Goal: Information Seeking & Learning: Learn about a topic

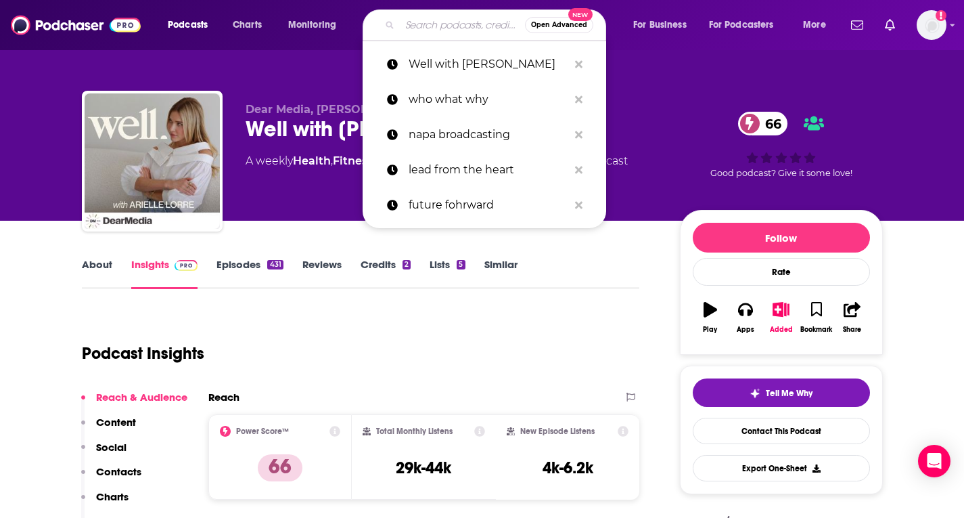
type input "Brave Women at Work"
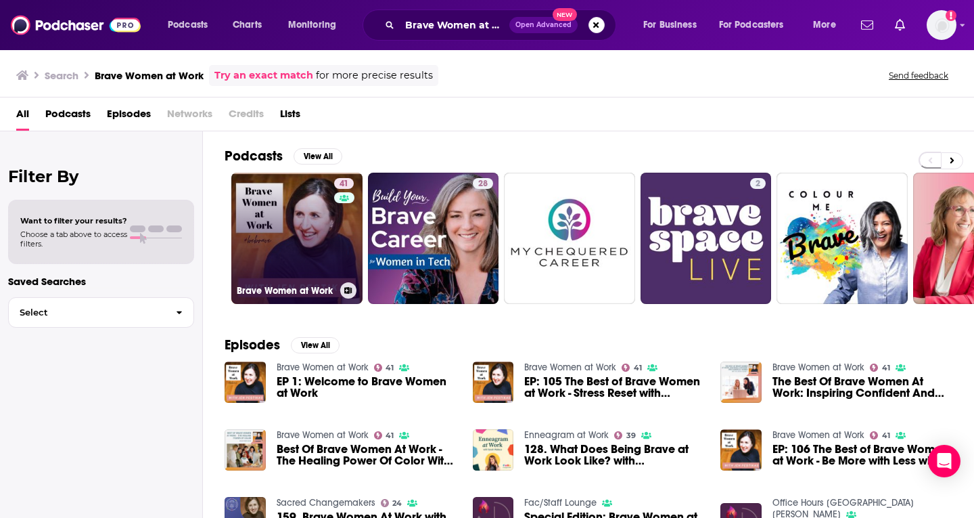
click at [294, 242] on link "41 Brave Women at Work" at bounding box center [296, 238] width 131 height 131
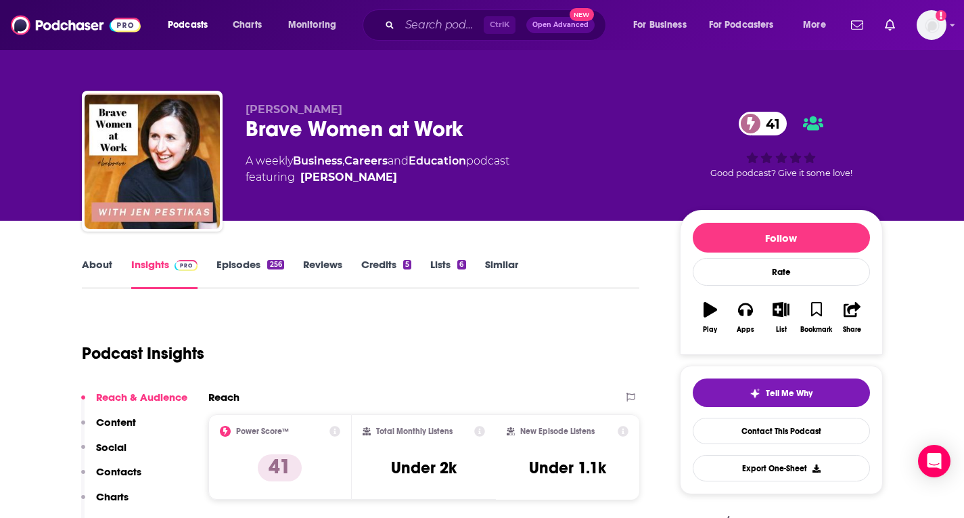
click at [104, 259] on link "About" at bounding box center [97, 273] width 30 height 31
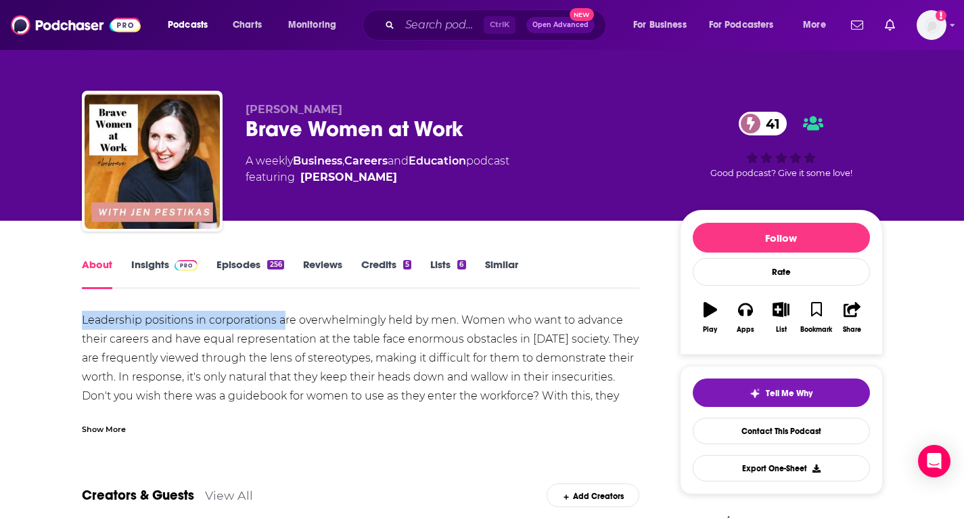
drag, startPoint x: 82, startPoint y: 317, endPoint x: 283, endPoint y: 327, distance: 201.1
click at [114, 425] on div "Show More" at bounding box center [104, 427] width 44 height 13
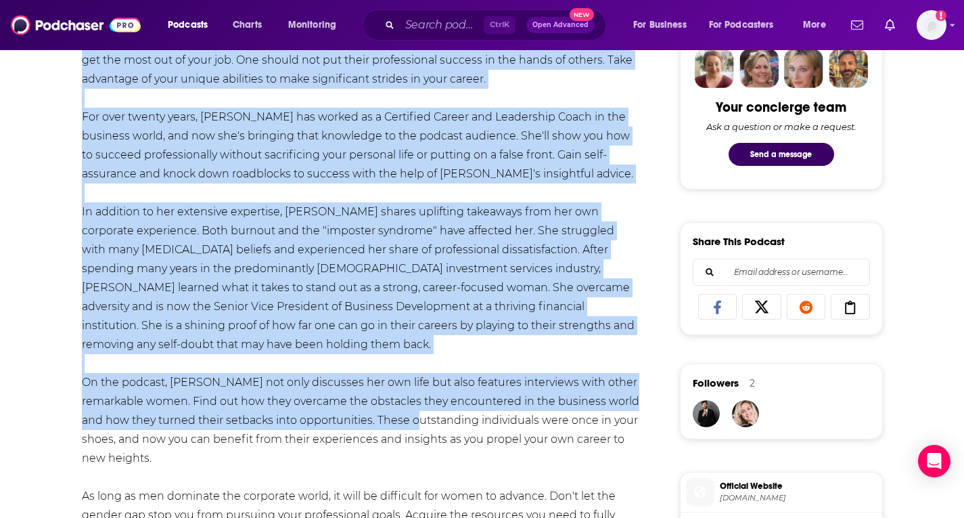
scroll to position [812, 0]
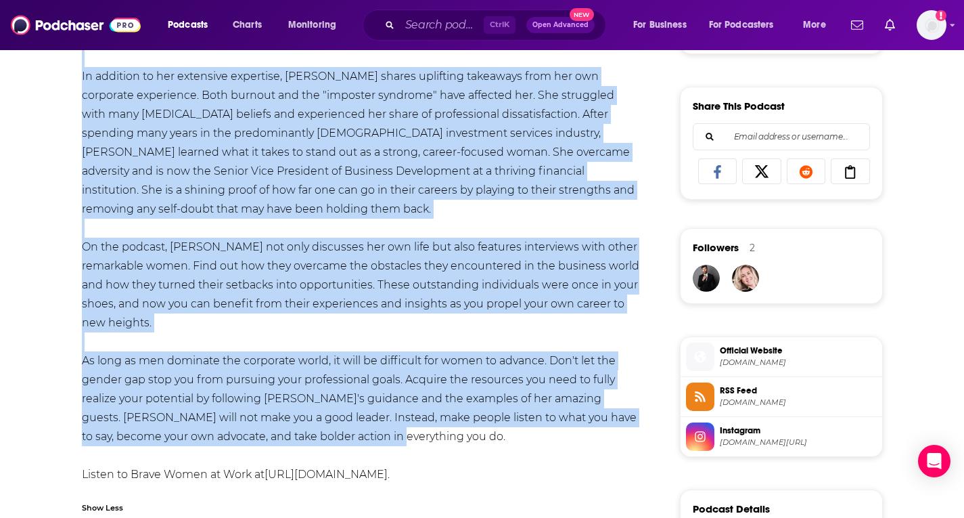
drag, startPoint x: 85, startPoint y: 316, endPoint x: 409, endPoint y: 438, distance: 346.2
copy div "eadership positions in corporations are overwhelmingly held by men. Women who w…"
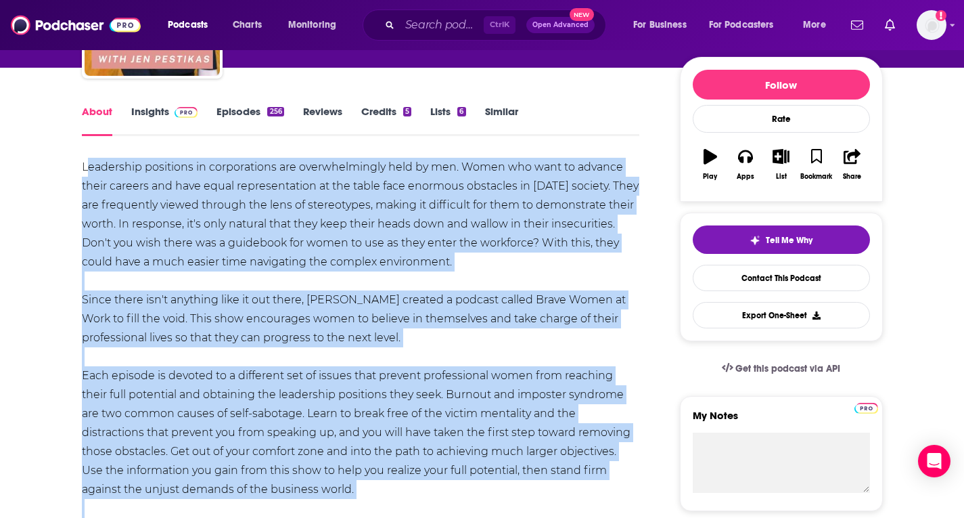
scroll to position [0, 0]
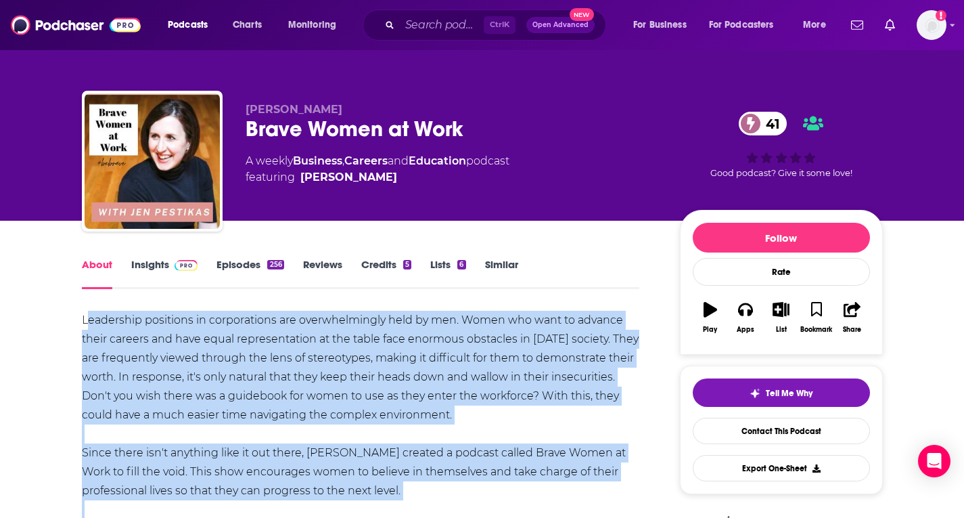
click at [147, 272] on link "Insights" at bounding box center [164, 273] width 67 height 31
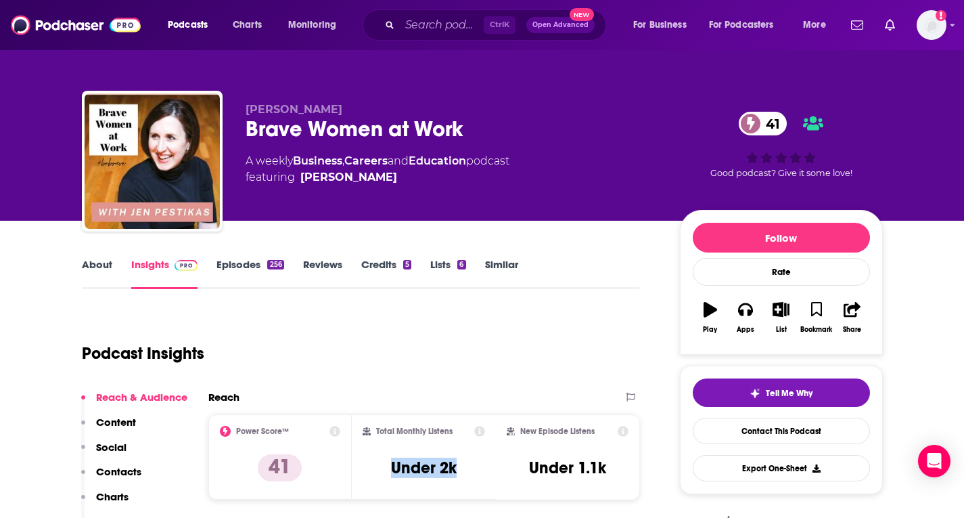
drag, startPoint x: 462, startPoint y: 471, endPoint x: 392, endPoint y: 480, distance: 70.2
click at [392, 480] on div "Total Monthly Listens Under 2k" at bounding box center [424, 457] width 122 height 62
copy h3 "Under 2k"
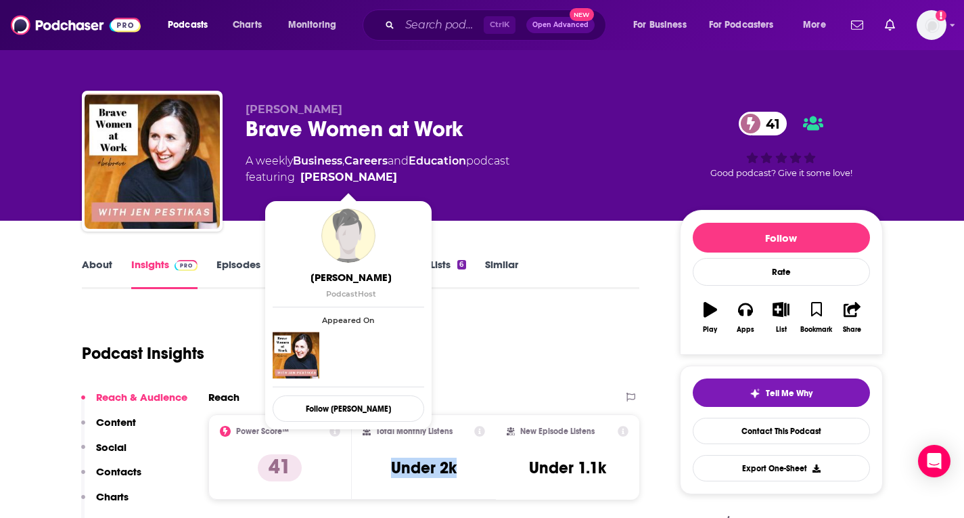
drag, startPoint x: 403, startPoint y: 178, endPoint x: 396, endPoint y: 180, distance: 7.1
click at [396, 180] on span "featuring [PERSON_NAME]" at bounding box center [378, 177] width 264 height 16
copy span "[PERSON_NAME]"
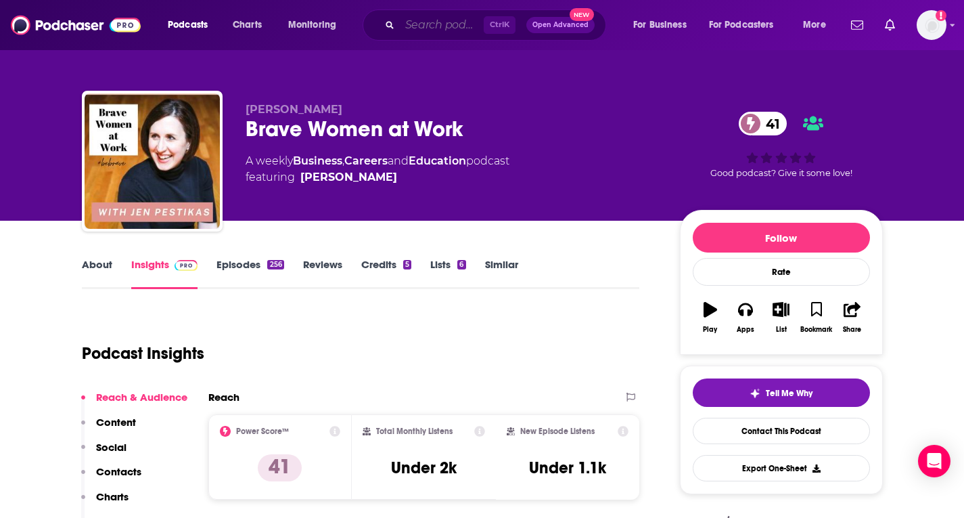
click at [436, 25] on input "Search podcasts, credits, & more..." at bounding box center [442, 25] width 84 height 22
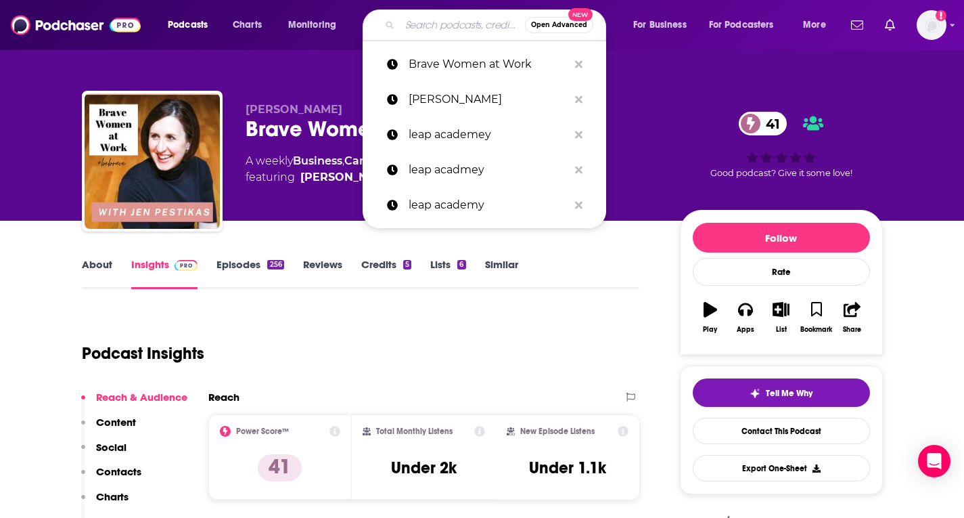
paste input "[URL][DOMAIN_NAME][PERSON_NAME]"
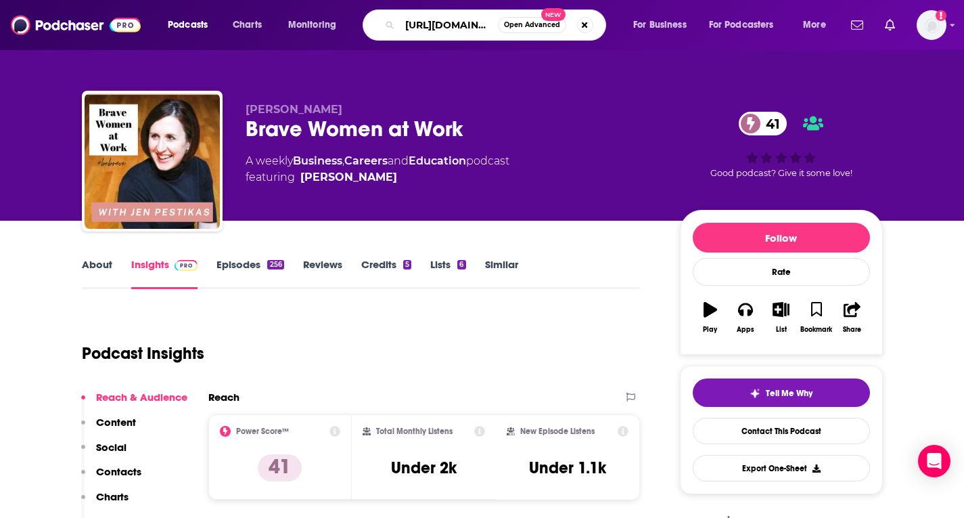
drag, startPoint x: 495, startPoint y: 26, endPoint x: 150, endPoint y: 23, distance: 345.7
click at [150, 23] on div "Podcasts Charts Monitoring [URL][DOMAIN_NAME][PERSON_NAME] Open Advanced New Fo…" at bounding box center [492, 24] width 691 height 31
type input "Feel Good Podcast"
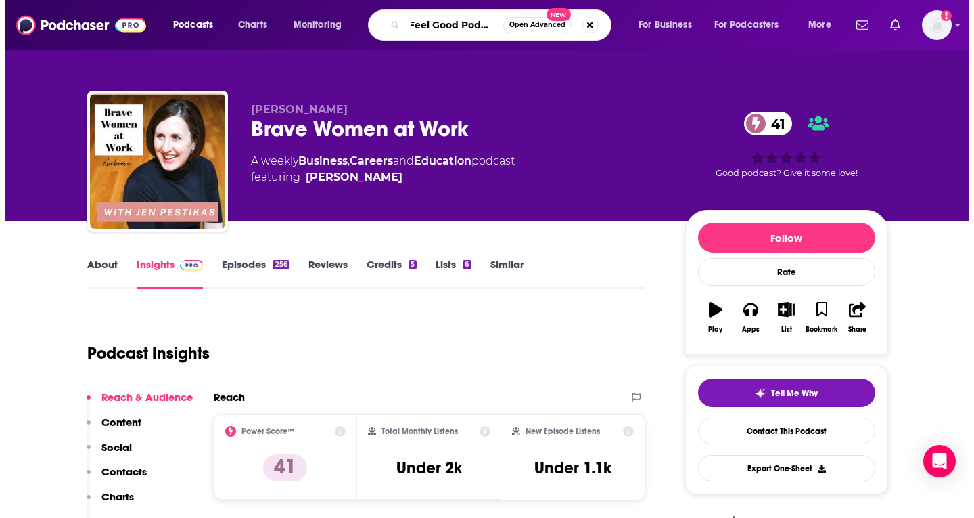
scroll to position [0, 7]
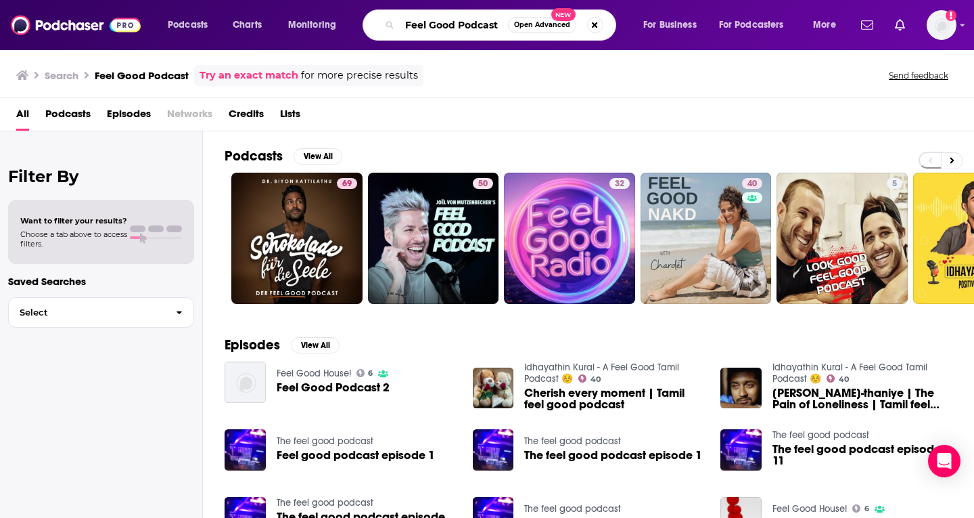
click at [428, 30] on input "Feel Good Podcast" at bounding box center [454, 25] width 108 height 22
drag, startPoint x: 503, startPoint y: 25, endPoint x: 202, endPoint y: 22, distance: 300.4
click at [202, 22] on div "Podcasts Charts Monitoring Feel Good Podcast Open Advanced New For Business For…" at bounding box center [503, 24] width 691 height 31
paste input "[URL][DOMAIN_NAME][PERSON_NAME]"
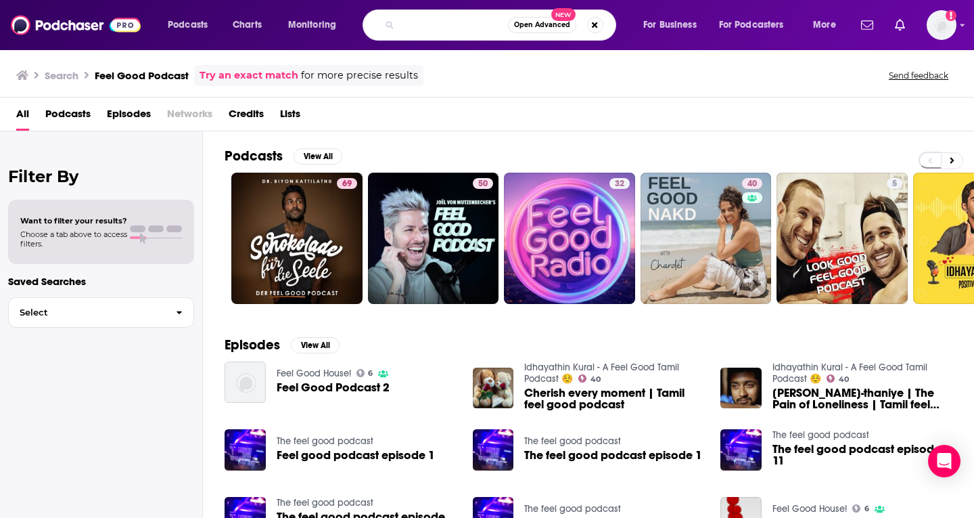
type input "[URL][DOMAIN_NAME][PERSON_NAME]"
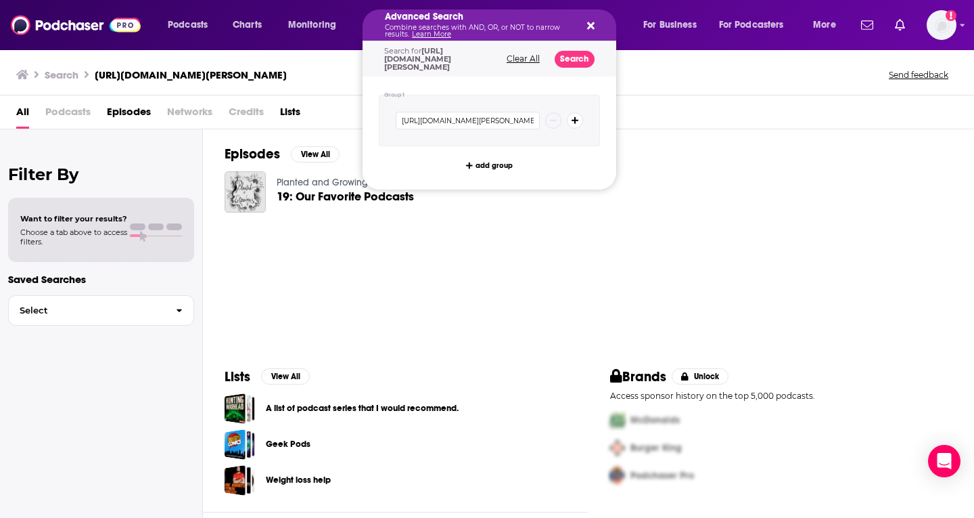
click at [591, 26] on icon "Search podcasts, credits, & more..." at bounding box center [590, 25] width 7 height 7
drag, startPoint x: 407, startPoint y: 23, endPoint x: 681, endPoint y: 14, distance: 273.5
click at [591, 28] on icon "Search podcasts, credits, & more..." at bounding box center [590, 25] width 7 height 7
click at [592, 25] on icon "Search podcasts, credits, & more..." at bounding box center [590, 25] width 7 height 7
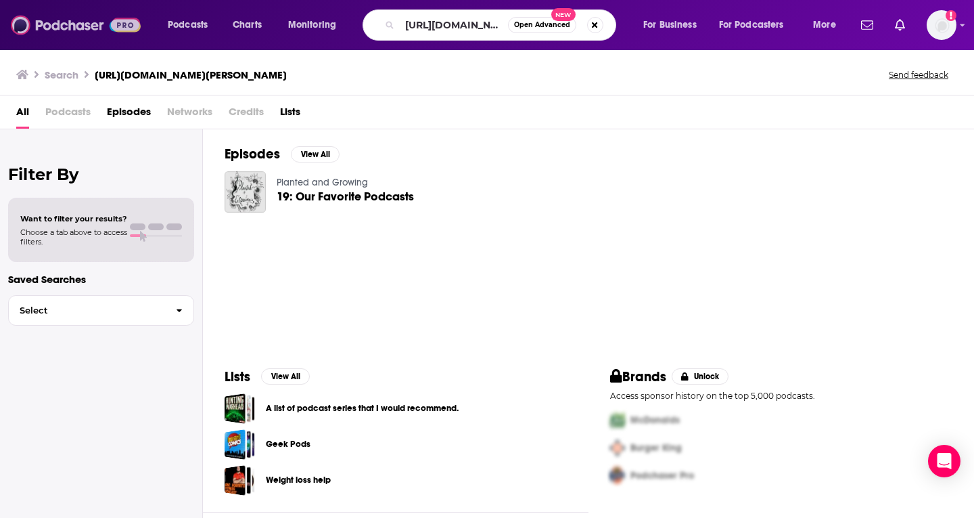
click at [81, 28] on img at bounding box center [76, 25] width 130 height 26
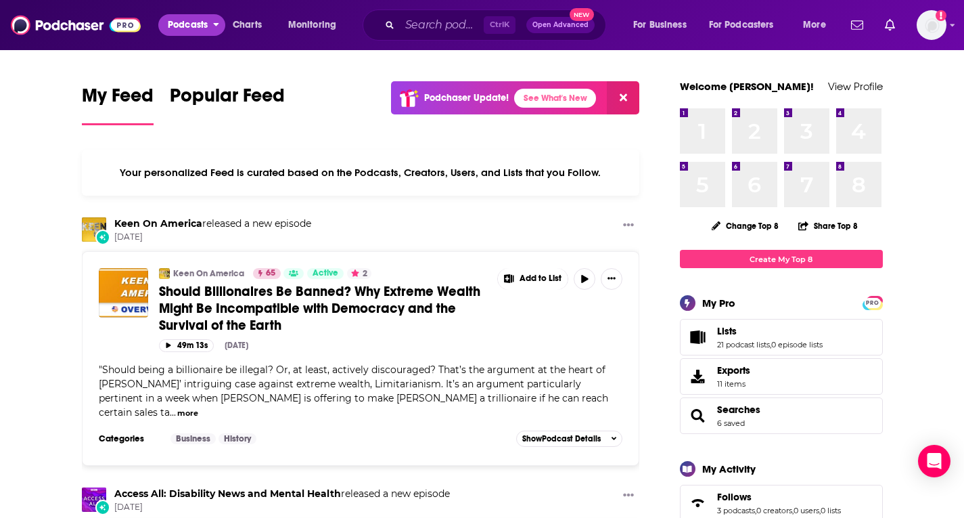
click at [168, 24] on span "Podcasts" at bounding box center [188, 25] width 40 height 19
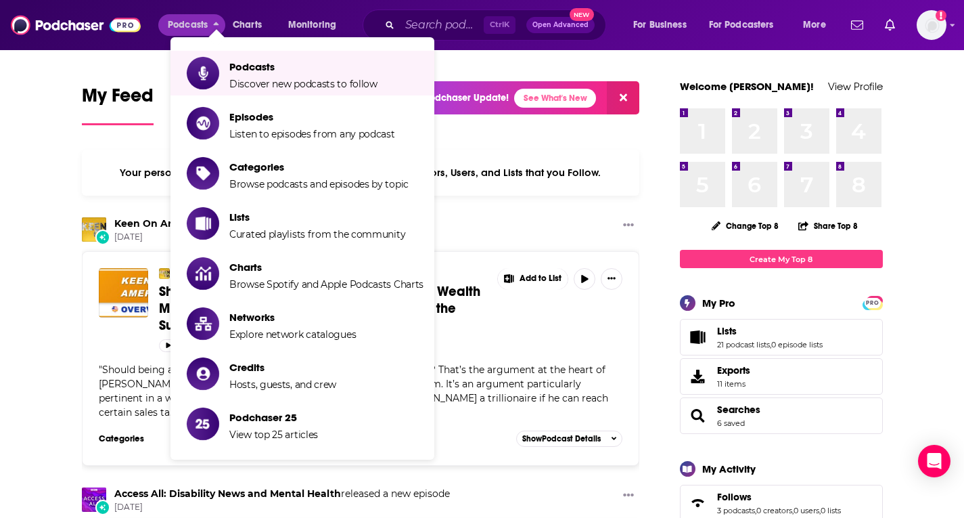
click at [443, 13] on div "Ctrl K Open Advanced New" at bounding box center [485, 24] width 244 height 31
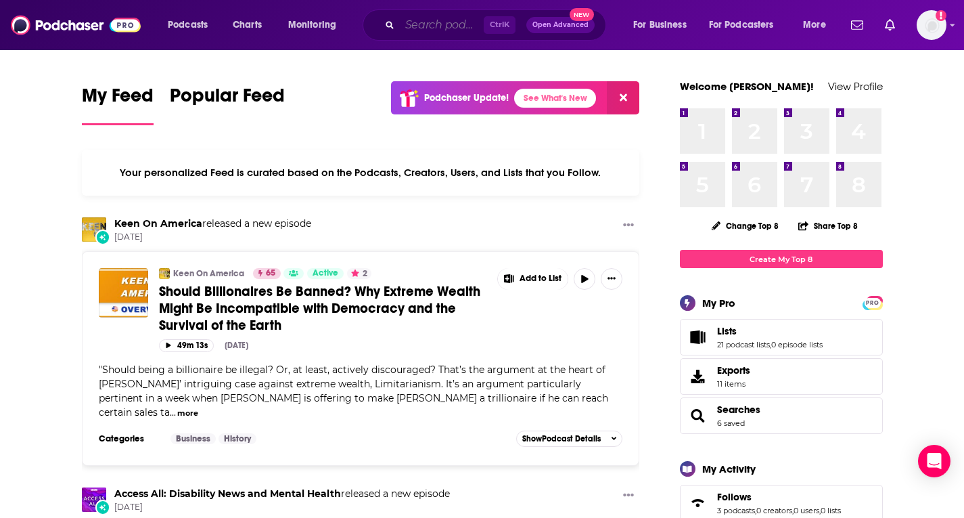
click at [453, 26] on input "Search podcasts, credits, & more..." at bounding box center [442, 25] width 84 height 22
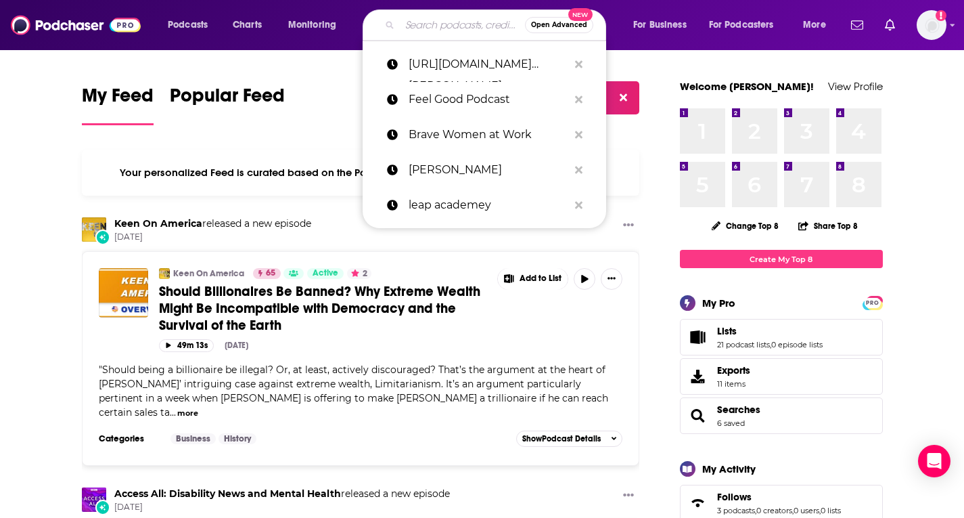
paste input "[PERSON_NAME]"
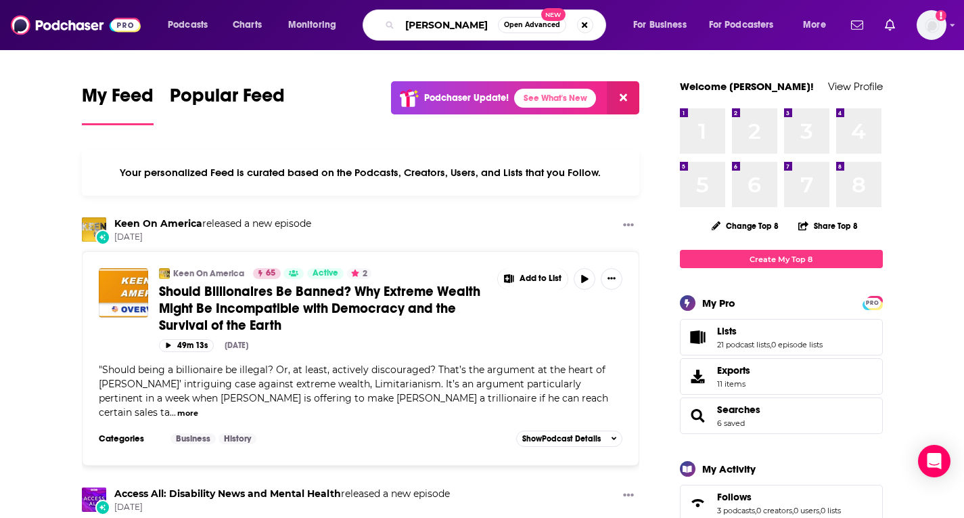
type input "[PERSON_NAME]"
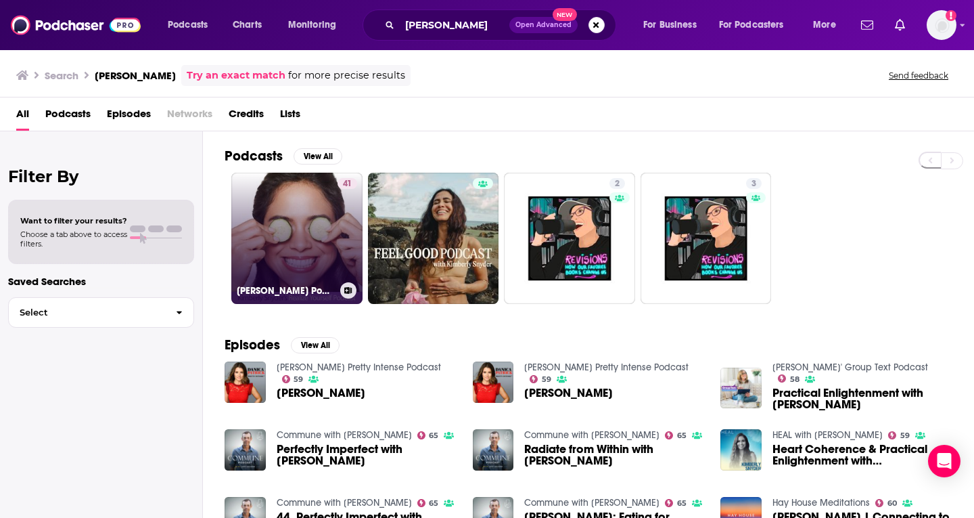
click at [283, 242] on link "41 [PERSON_NAME] Podcast" at bounding box center [296, 238] width 131 height 131
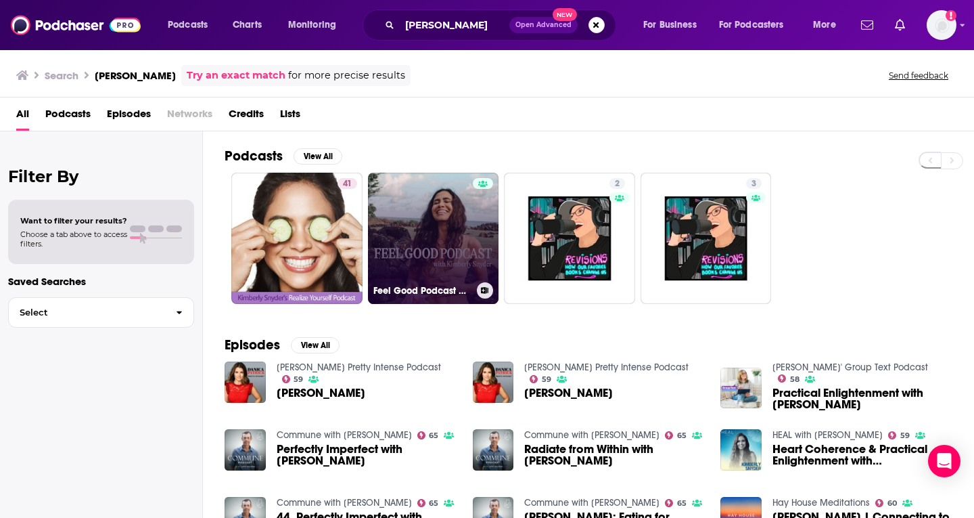
click at [421, 252] on link "Feel Good Podcast with [PERSON_NAME]" at bounding box center [433, 238] width 131 height 131
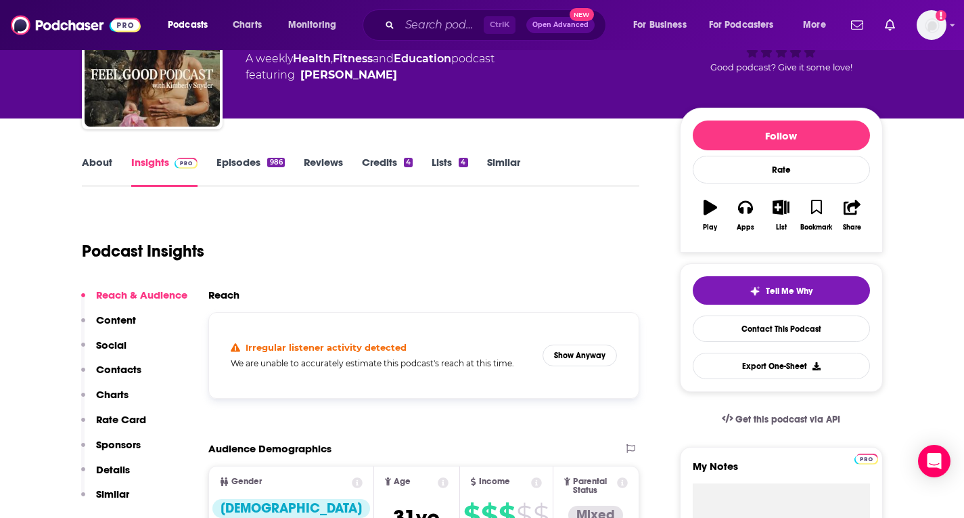
scroll to position [203, 0]
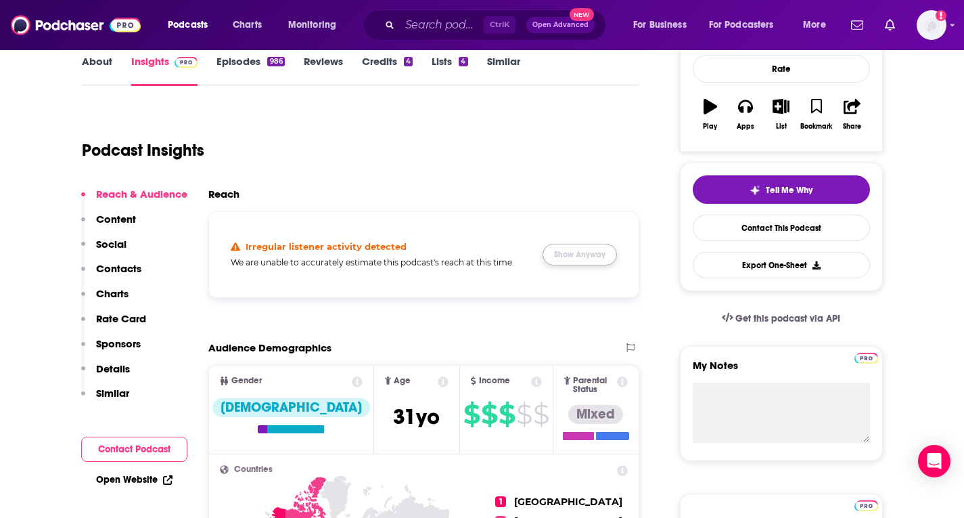
click at [585, 258] on button "Show Anyway" at bounding box center [580, 255] width 74 height 22
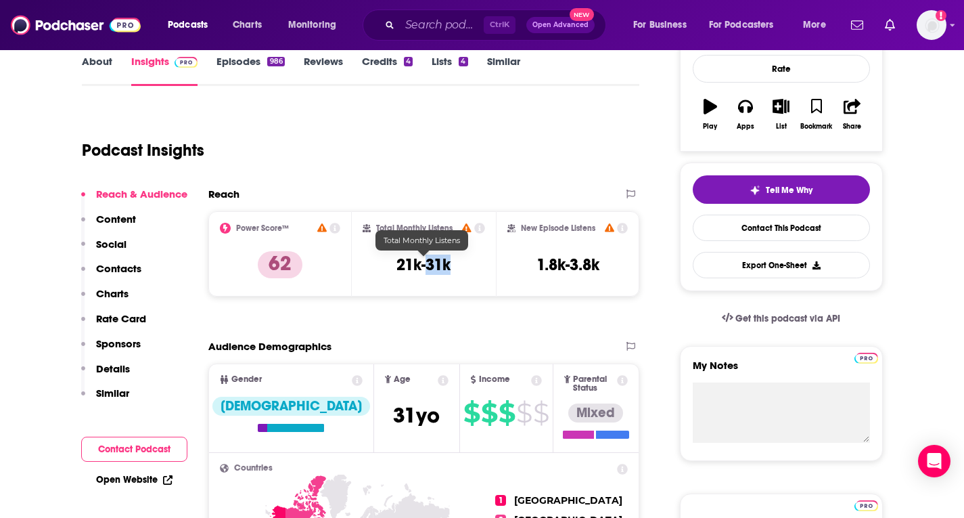
drag, startPoint x: 455, startPoint y: 267, endPoint x: 449, endPoint y: 244, distance: 23.6
click at [427, 271] on div "Total Monthly Listens 21k-31k" at bounding box center [424, 254] width 122 height 62
copy h3 "31k"
click at [436, 24] on input "Search podcasts, credits, & more..." at bounding box center [442, 25] width 84 height 22
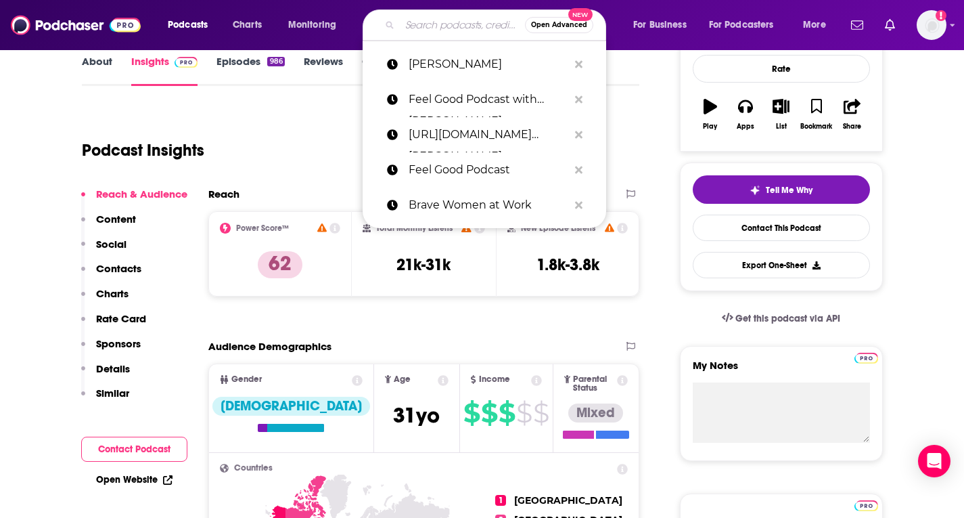
paste input "The Dr. Phil Podcast"
type input "The Dr. Phil Podcast"
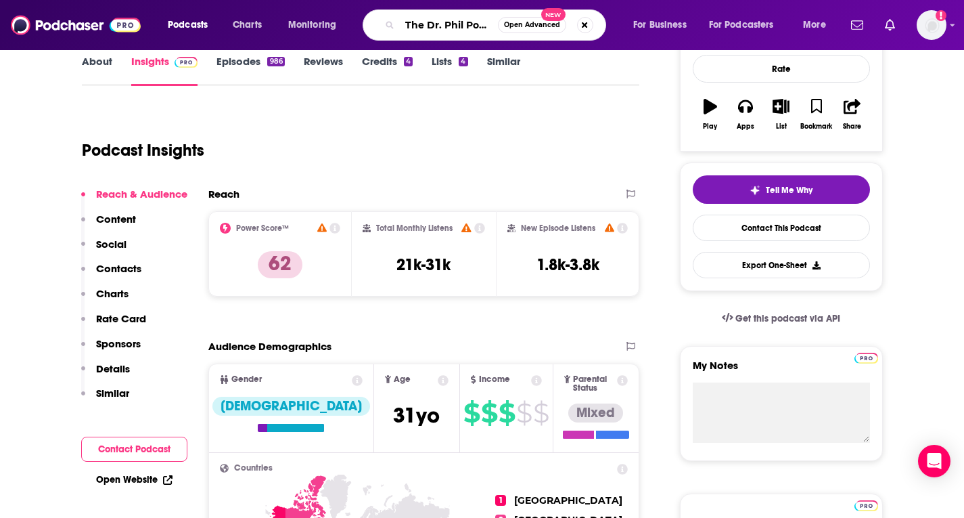
scroll to position [0, 14]
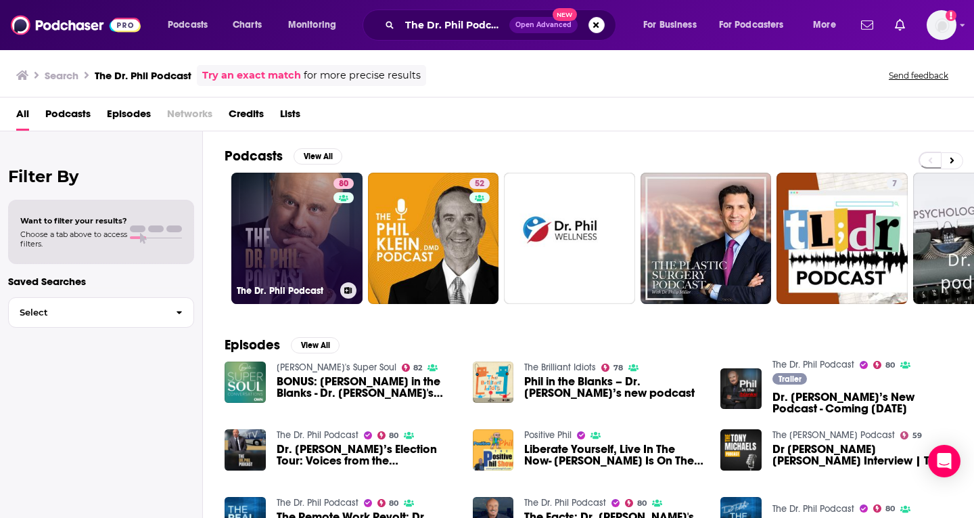
click at [283, 236] on link "80 The Dr. Phil Podcast" at bounding box center [296, 238] width 131 height 131
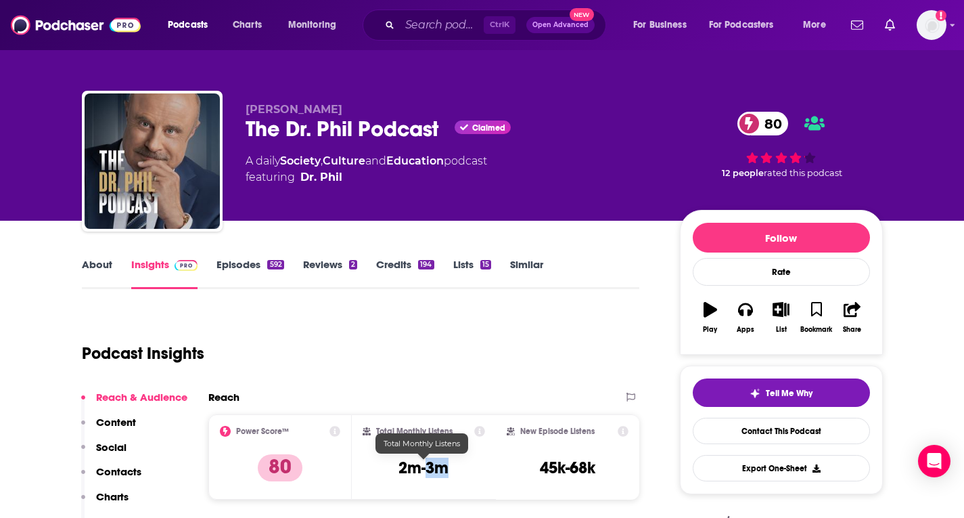
drag, startPoint x: 450, startPoint y: 472, endPoint x: 426, endPoint y: 469, distance: 23.9
click at [426, 469] on div "Total Monthly Listens 2m-3m" at bounding box center [424, 457] width 122 height 62
copy h3 "3m"
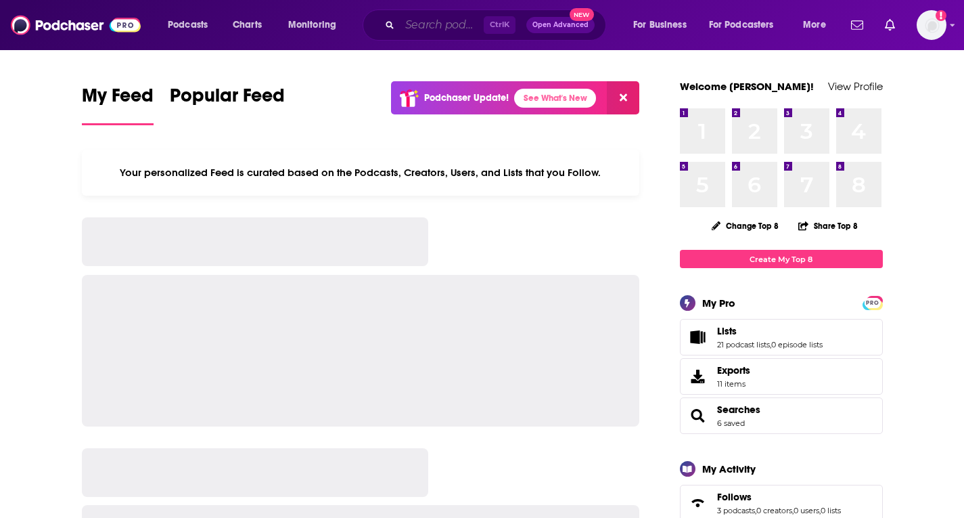
click at [421, 22] on input "Search podcasts, credits, & more..." at bounding box center [442, 25] width 84 height 22
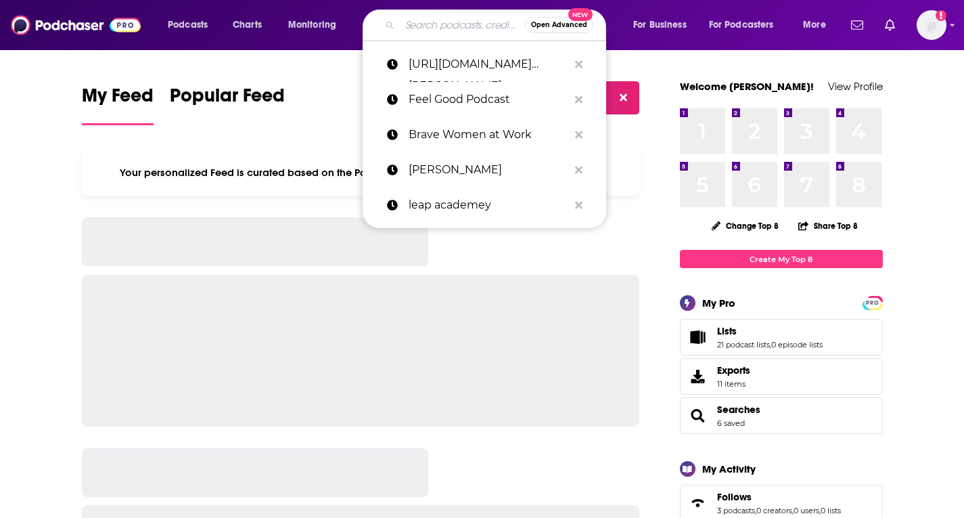
paste input "Feel Good Podcast with [PERSON_NAME]"
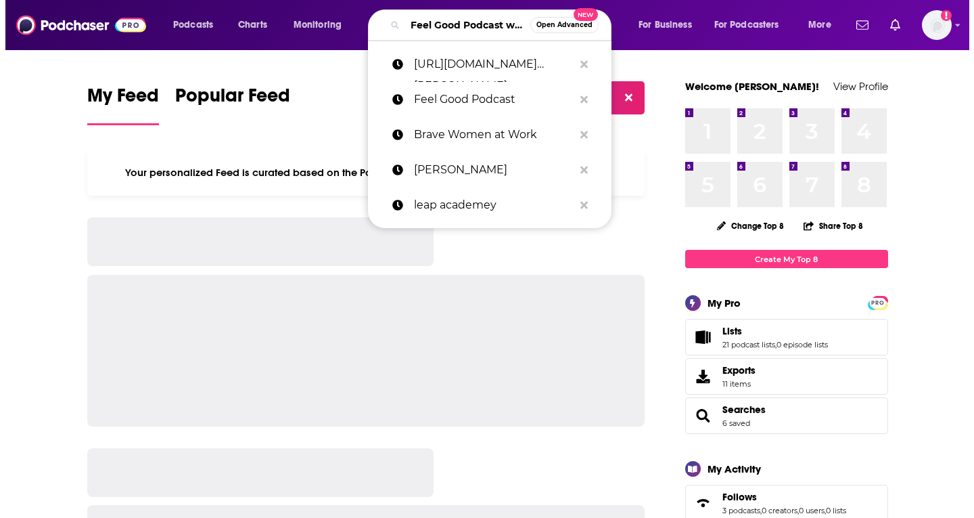
scroll to position [0, 116]
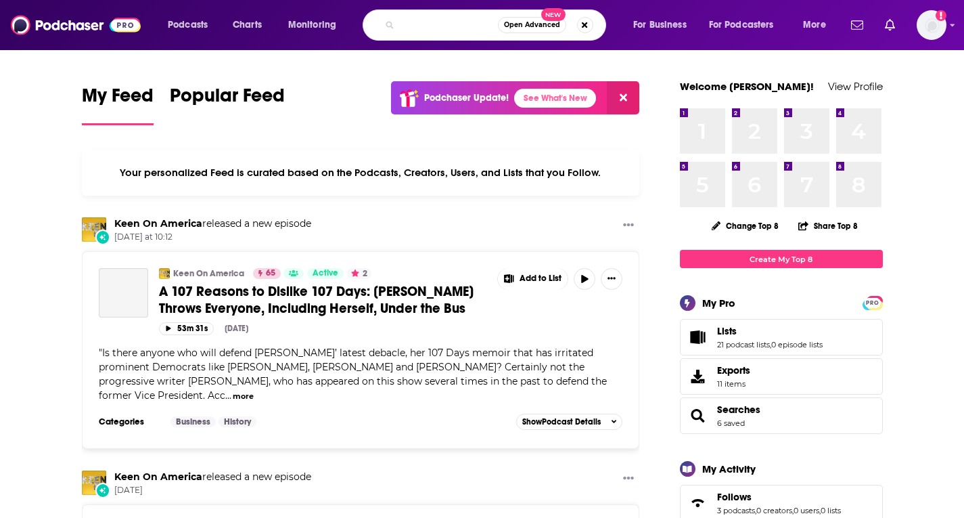
type input "Feel Good Podcast with [PERSON_NAME]"
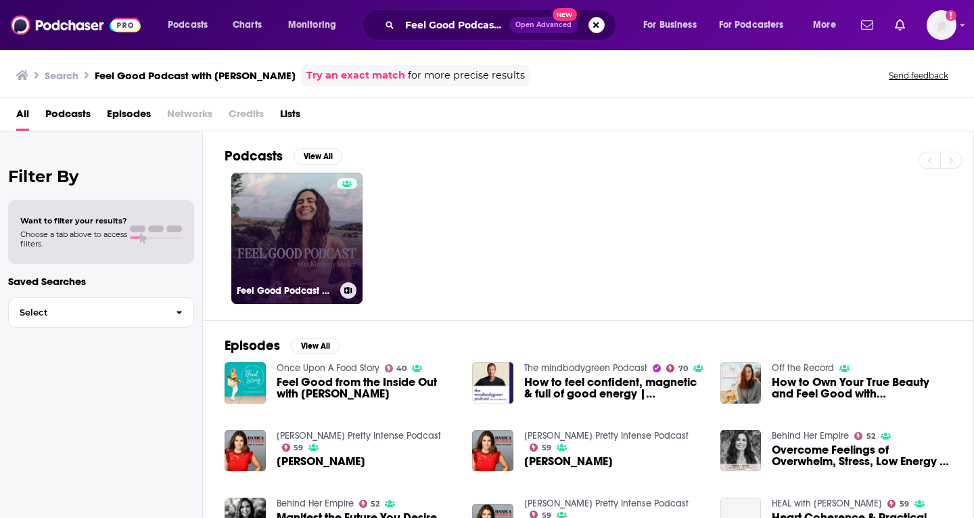
click at [327, 227] on link "Feel Good Podcast with [PERSON_NAME]" at bounding box center [296, 238] width 131 height 131
